Goal: Information Seeking & Learning: Learn about a topic

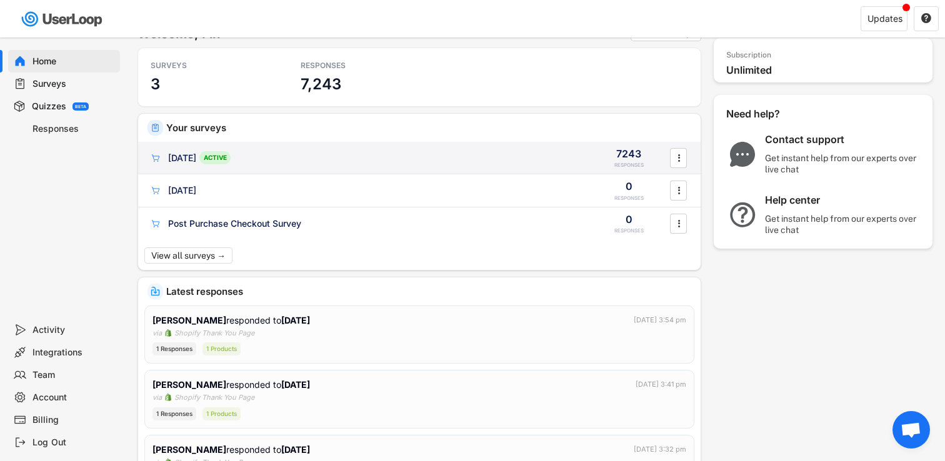
scroll to position [38, 0]
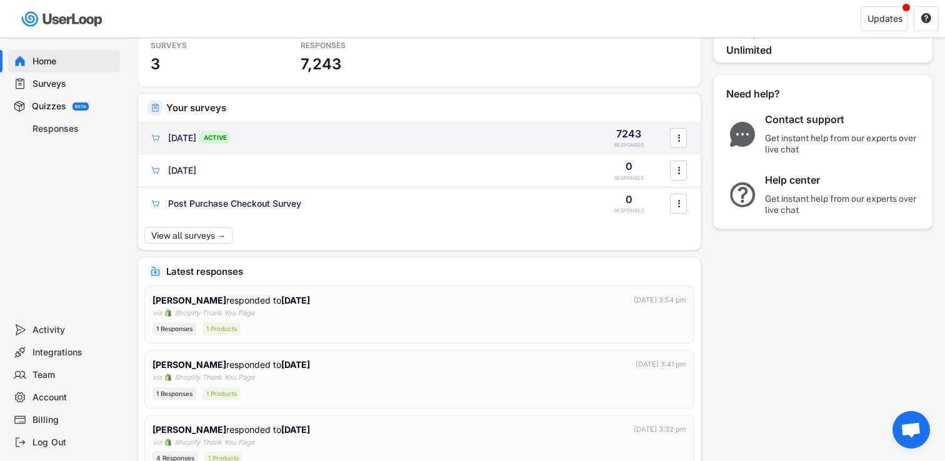
click at [464, 147] on div "[DATE] ACTIVE 7243 RESPONSES " at bounding box center [419, 138] width 562 height 32
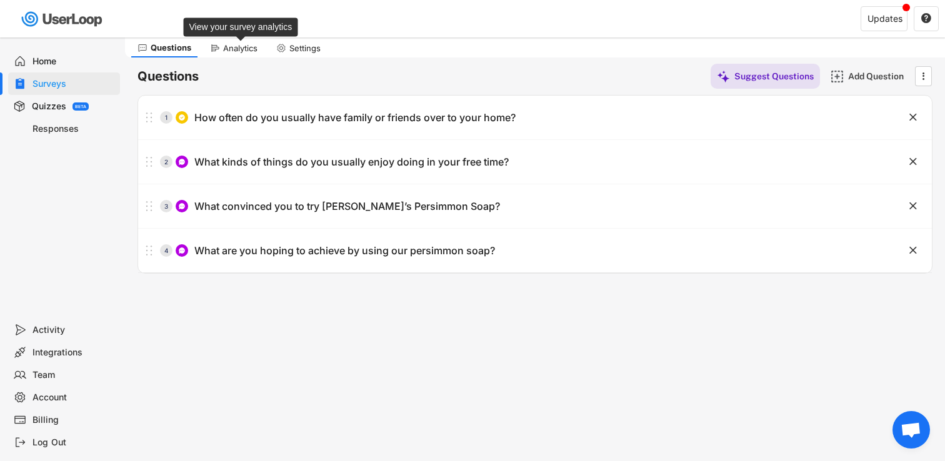
click at [245, 50] on div "Analytics" at bounding box center [240, 48] width 34 height 11
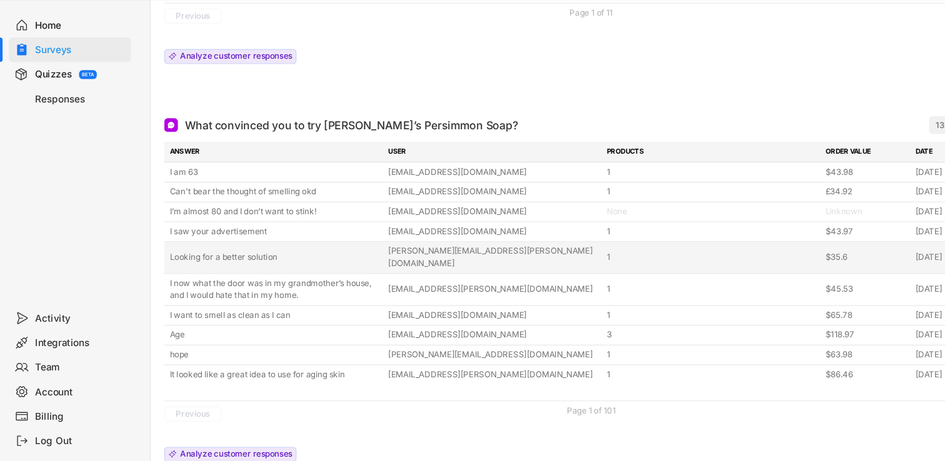
scroll to position [594, 0]
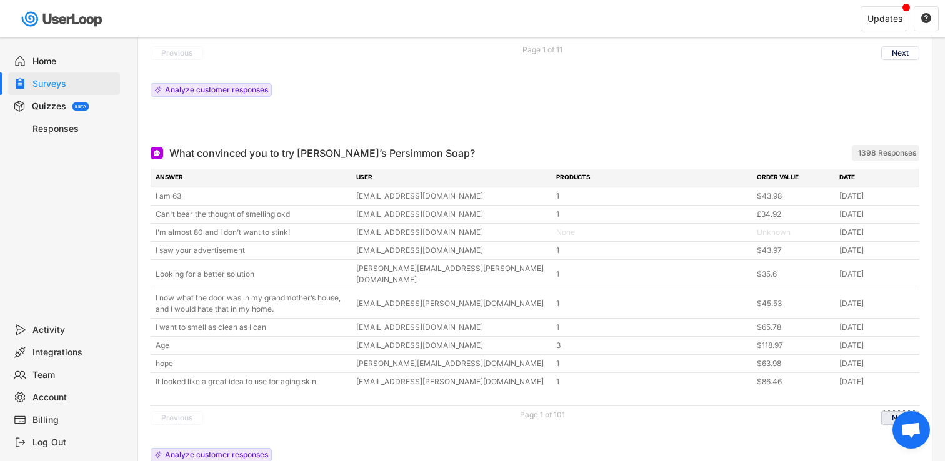
click at [894, 411] on button "Next" at bounding box center [900, 418] width 38 height 14
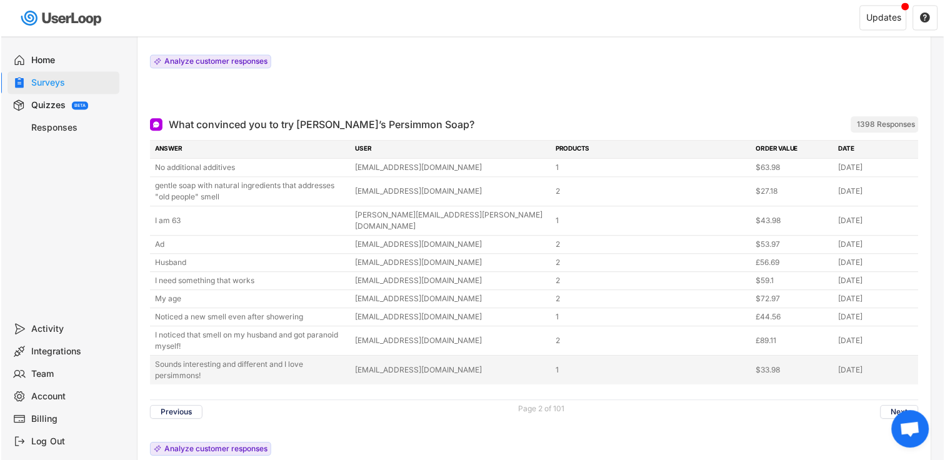
scroll to position [621, 0]
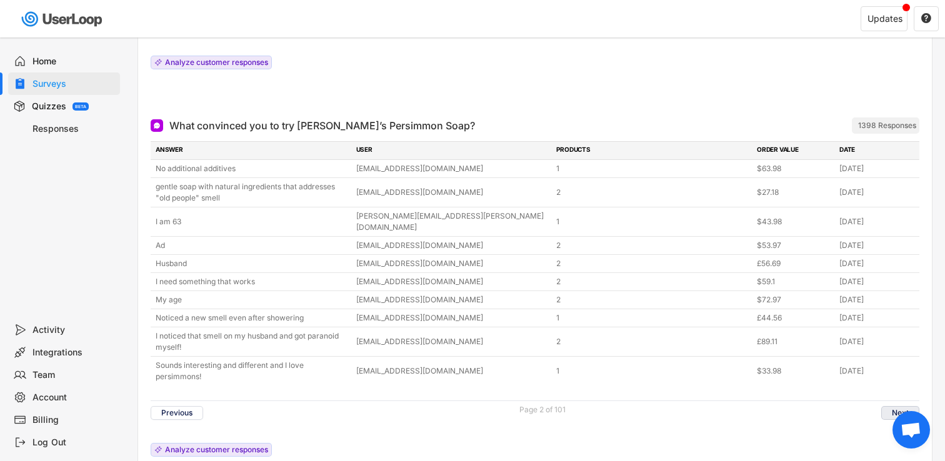
click at [888, 406] on button "Next" at bounding box center [900, 413] width 38 height 14
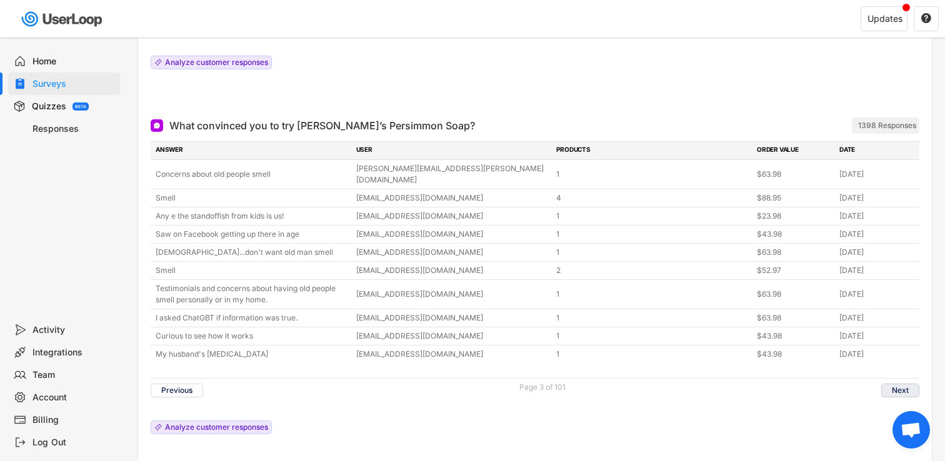
click at [898, 384] on button "Next" at bounding box center [900, 391] width 38 height 14
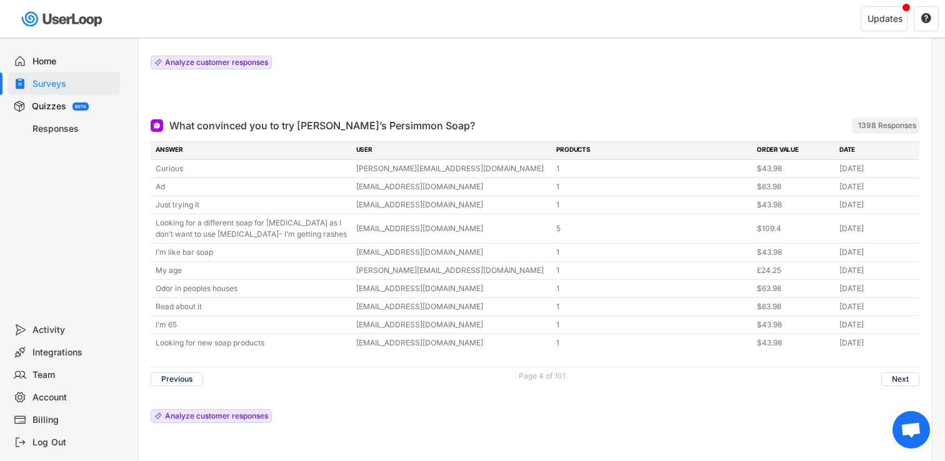
click at [895, 367] on div "Previous Page 4 of 101 Next" at bounding box center [535, 379] width 768 height 24
click at [895, 372] on button "Next" at bounding box center [900, 379] width 38 height 14
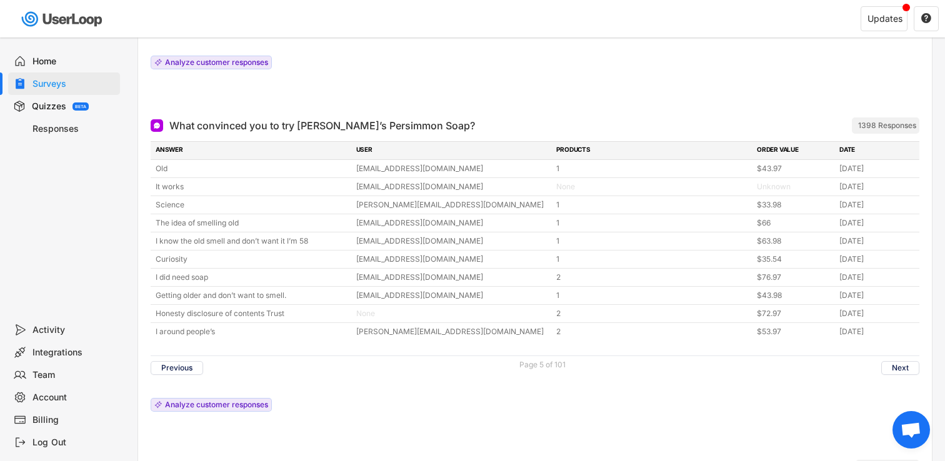
click at [895, 355] on div "Previous Page 5 of 101 Next" at bounding box center [535, 367] width 768 height 24
click at [895, 361] on button "Next" at bounding box center [900, 368] width 38 height 14
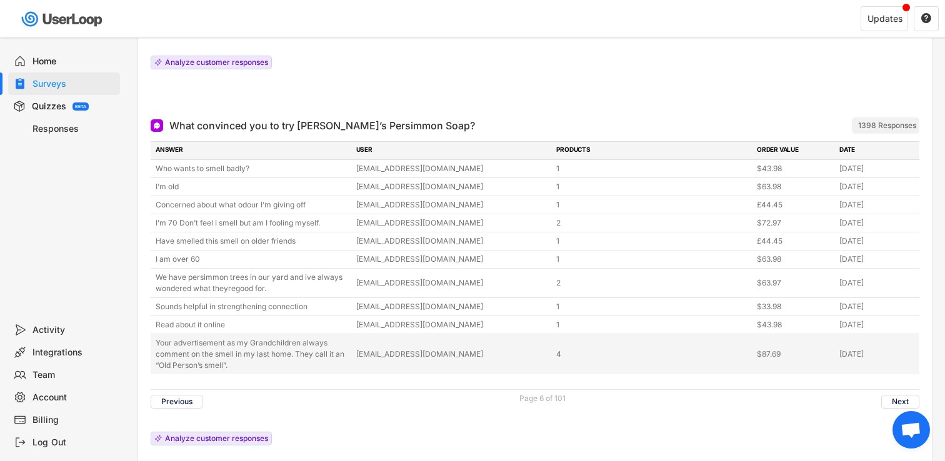
drag, startPoint x: 227, startPoint y: 331, endPoint x: 246, endPoint y: 355, distance: 29.9
click at [246, 355] on div "Your advertisement as my Grandchildren always comment on the smell in my last h…" at bounding box center [252, 354] width 193 height 34
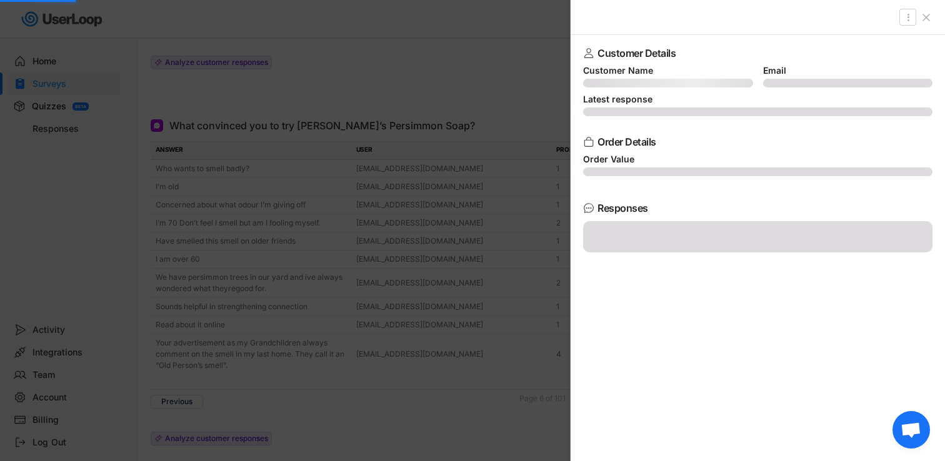
copy div "as my Grandchildren always comment on the smell in my last home. They call it a…"
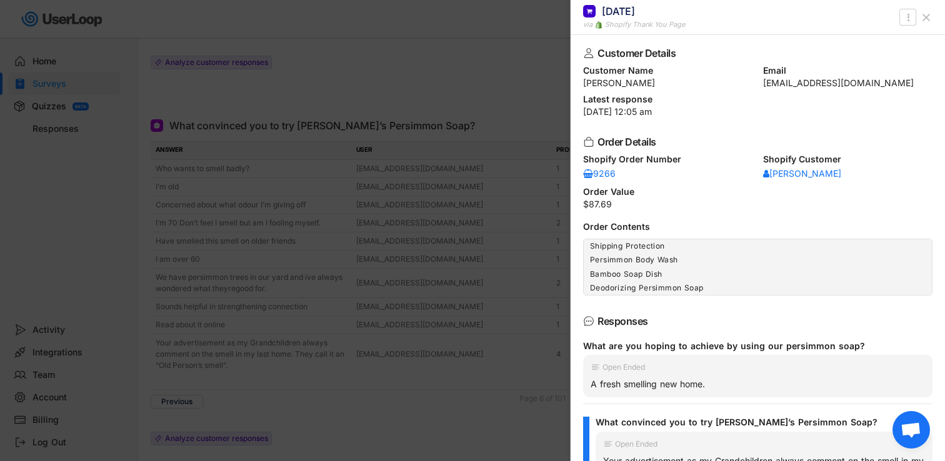
click at [525, 126] on div at bounding box center [472, 230] width 945 height 461
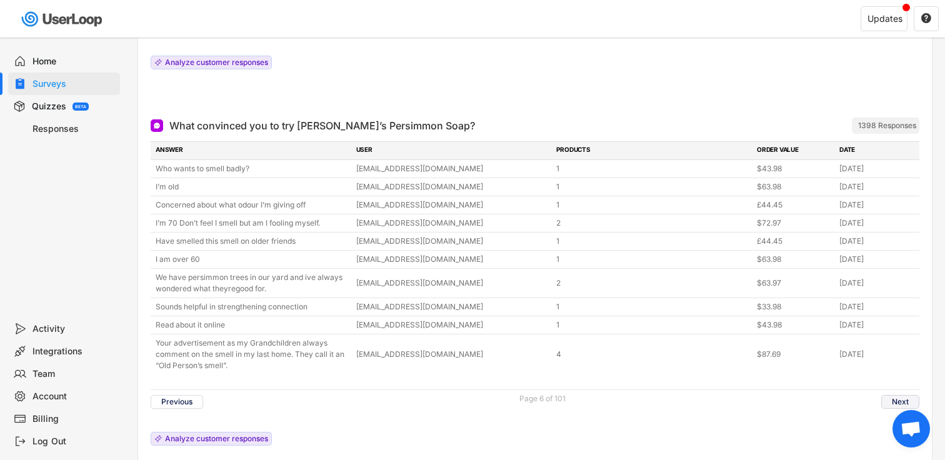
click at [902, 395] on button "Next" at bounding box center [900, 402] width 38 height 14
